Goal: Find specific page/section: Find specific page/section

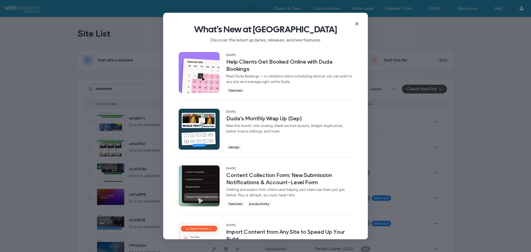
drag, startPoint x: 0, startPoint y: 0, endPoint x: 355, endPoint y: 24, distance: 356.2
click at [357, 25] on icon at bounding box center [356, 24] width 4 height 4
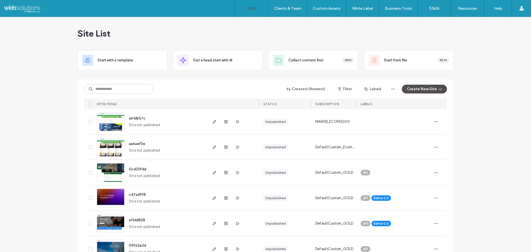
drag, startPoint x: 34, startPoint y: 92, endPoint x: 121, endPoint y: 89, distance: 86.8
click at [127, 92] on input at bounding box center [118, 89] width 69 height 10
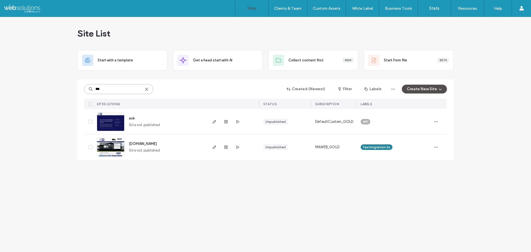
type input "***"
click at [265, 204] on div "Site List Start with a template Get a head start with AI Collect content first …" at bounding box center [265, 134] width 531 height 235
click at [27, 6] on div at bounding box center [35, 8] width 63 height 9
